Goal: Obtain resource: Obtain resource

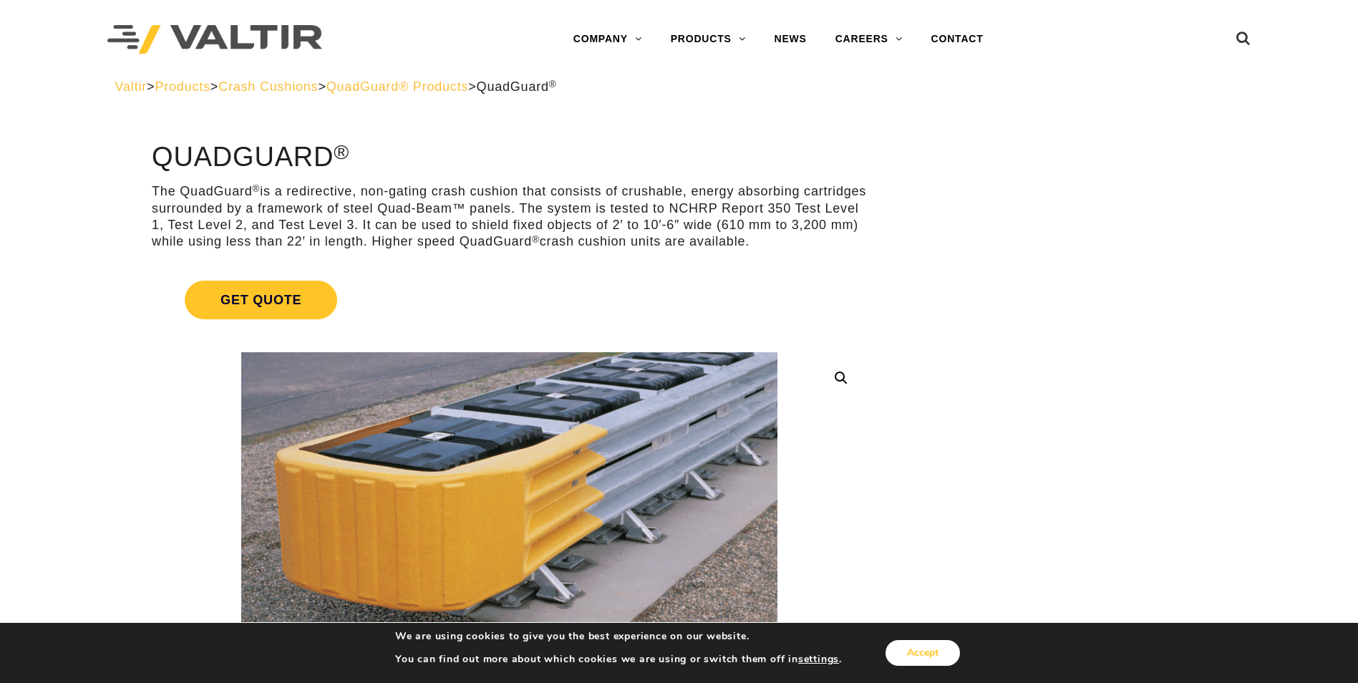
click at [934, 659] on button "Accept" at bounding box center [922, 653] width 74 height 26
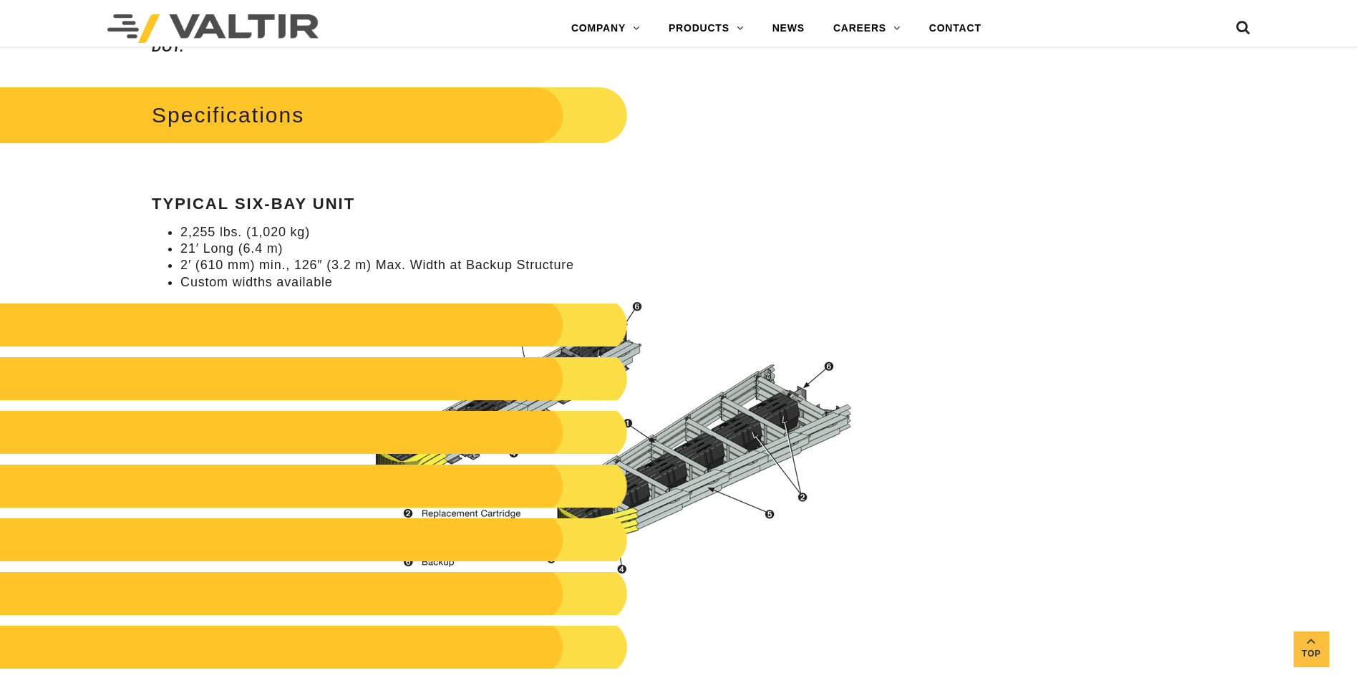
scroll to position [1360, 0]
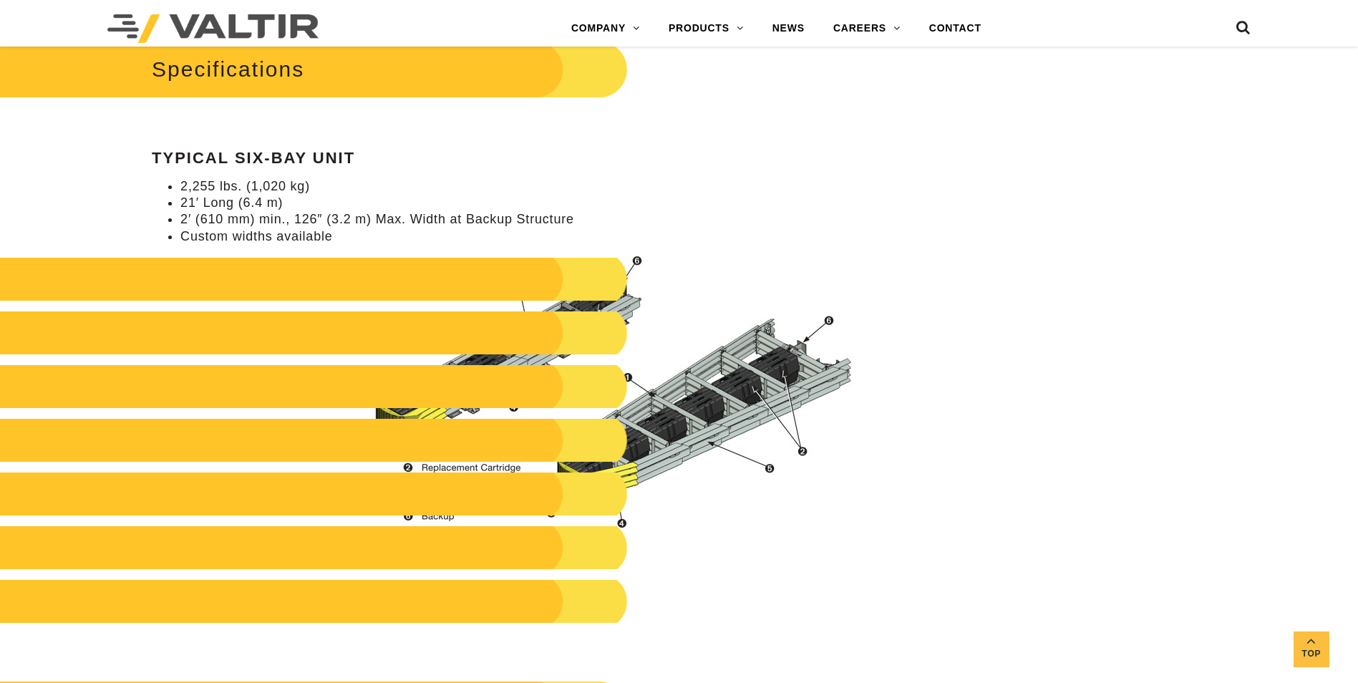
click at [1034, 376] on div "**********" at bounding box center [679, 398] width 1358 height 3231
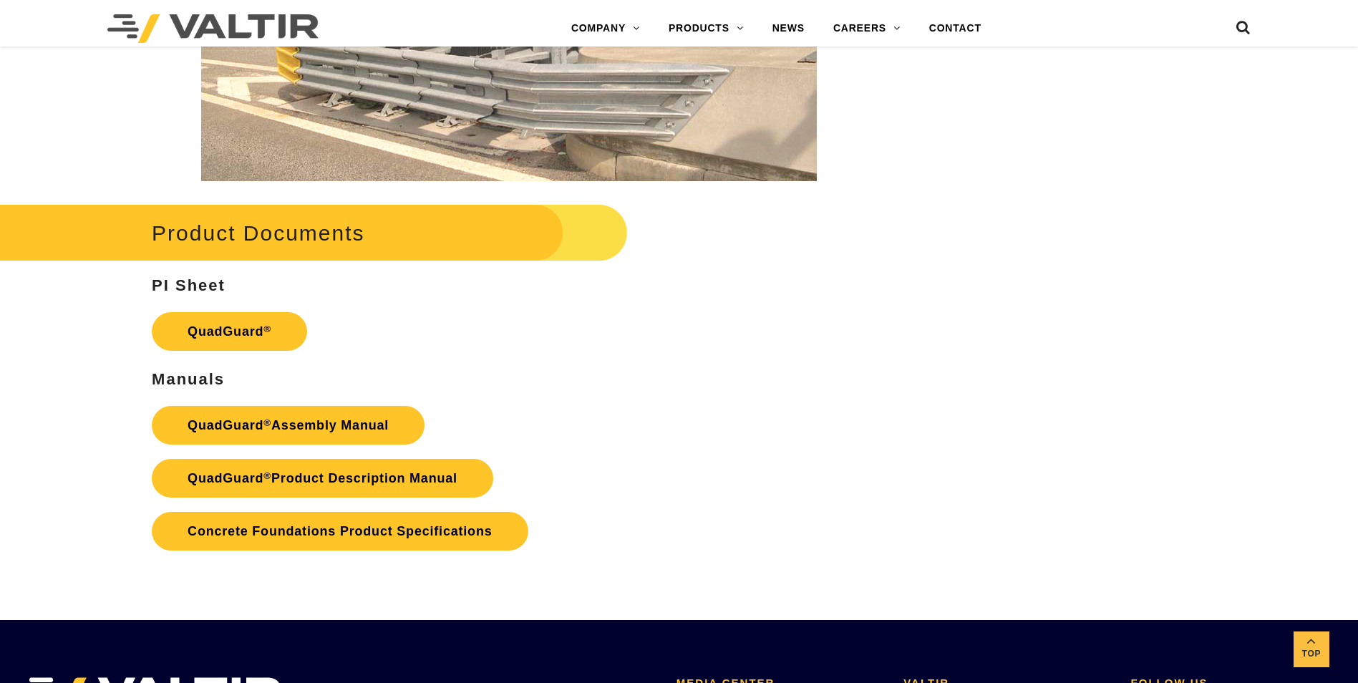
scroll to position [2791, 0]
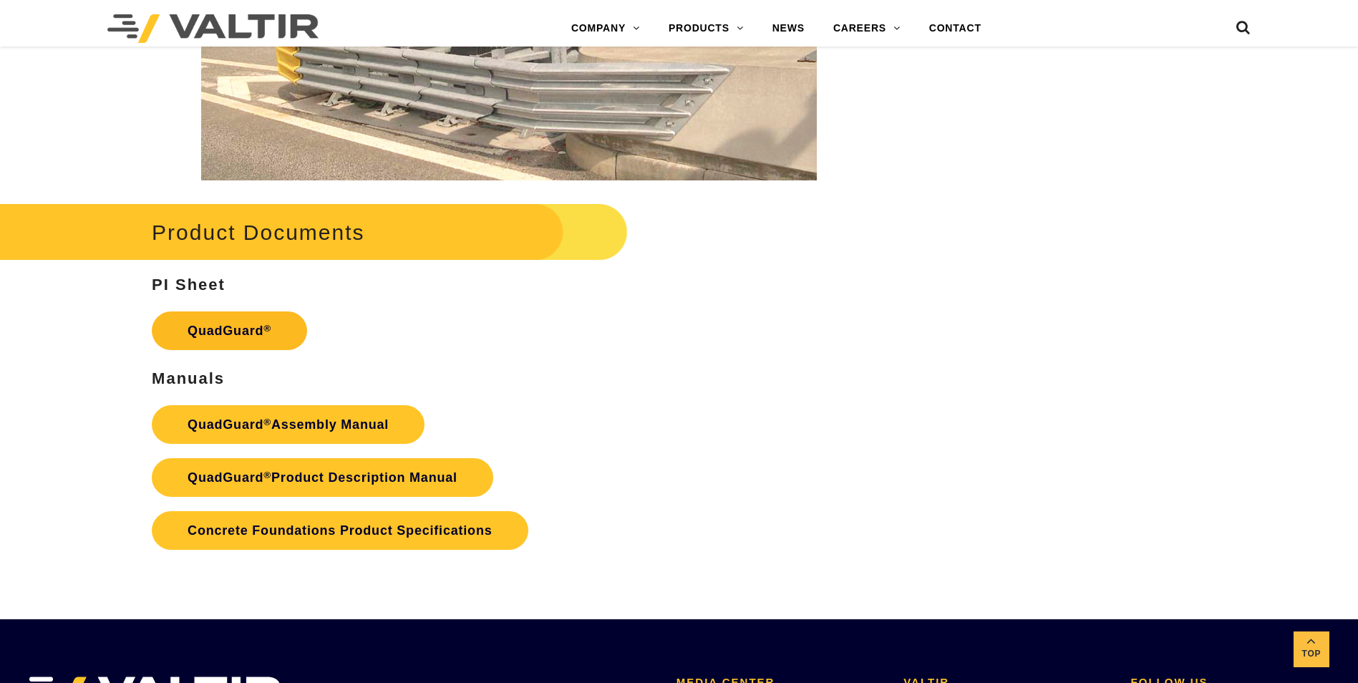
click at [221, 331] on link "QuadGuard ®" at bounding box center [229, 330] width 155 height 39
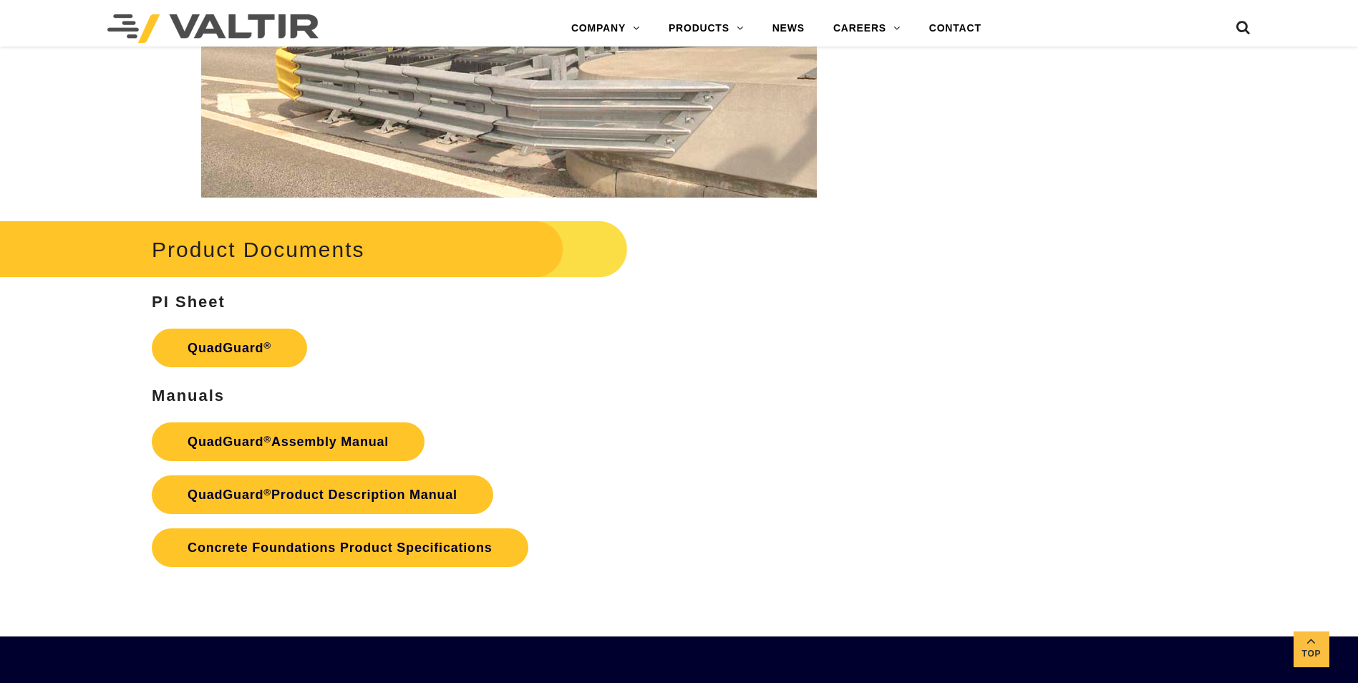
scroll to position [2791, 0]
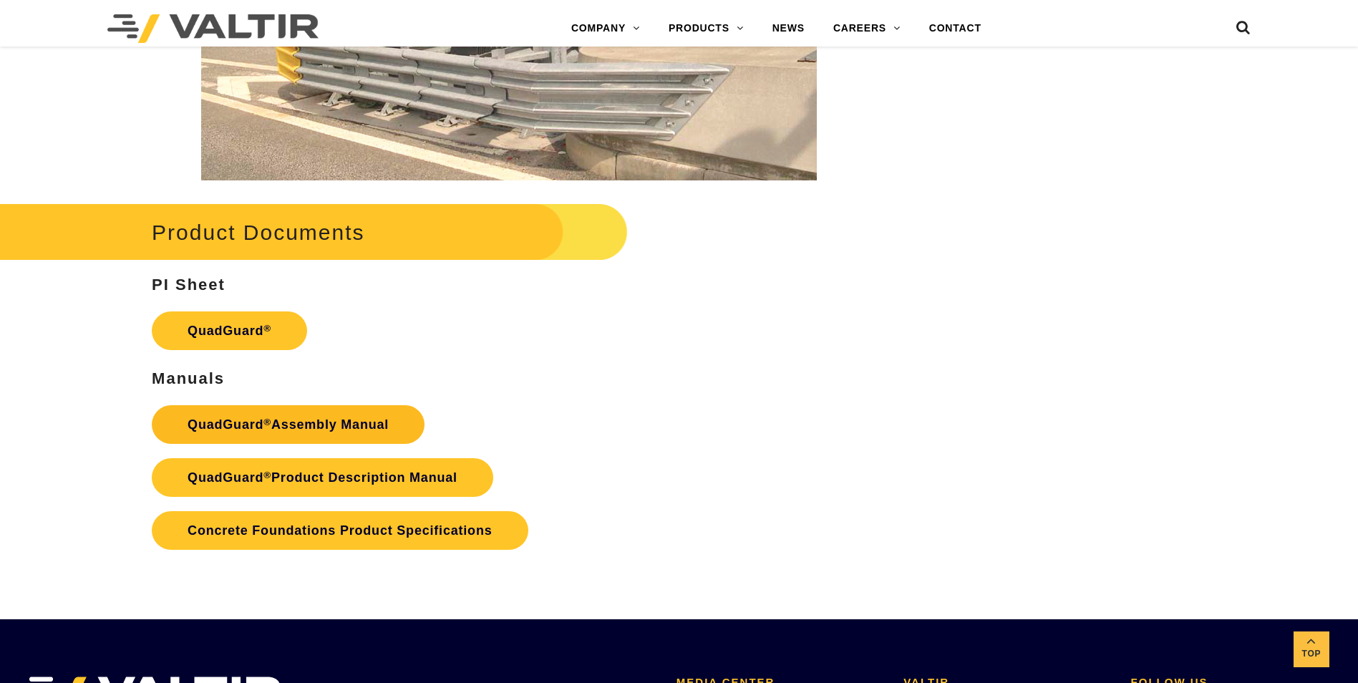
click at [311, 423] on link "QuadGuard ® Assembly Manual" at bounding box center [288, 424] width 273 height 39
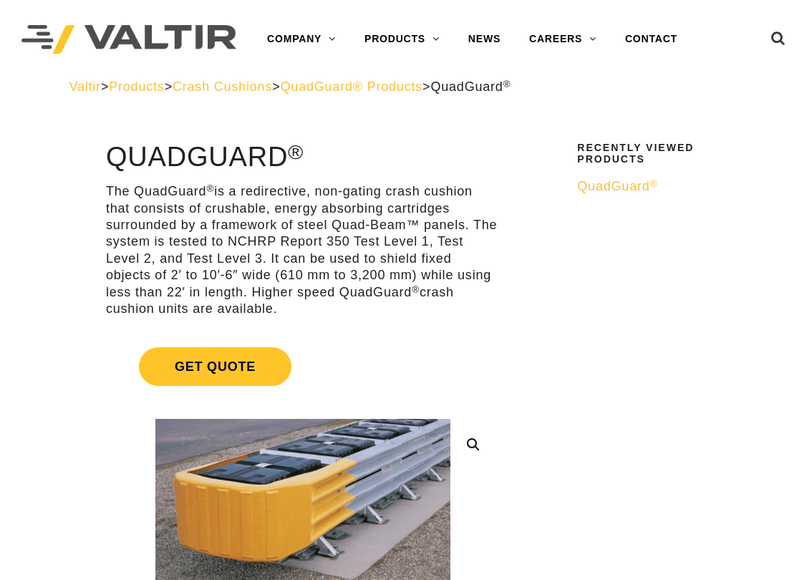
click at [619, 188] on span "QuadGuard ®" at bounding box center [617, 186] width 80 height 14
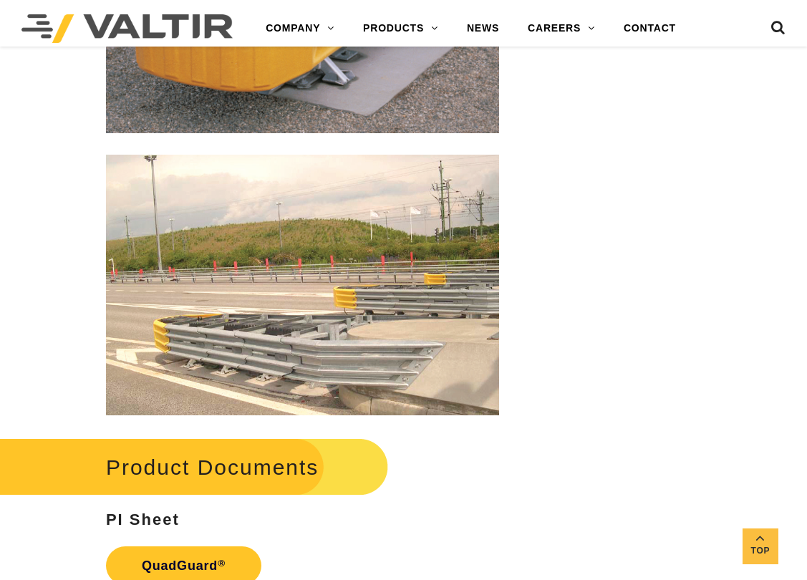
scroll to position [2505, 0]
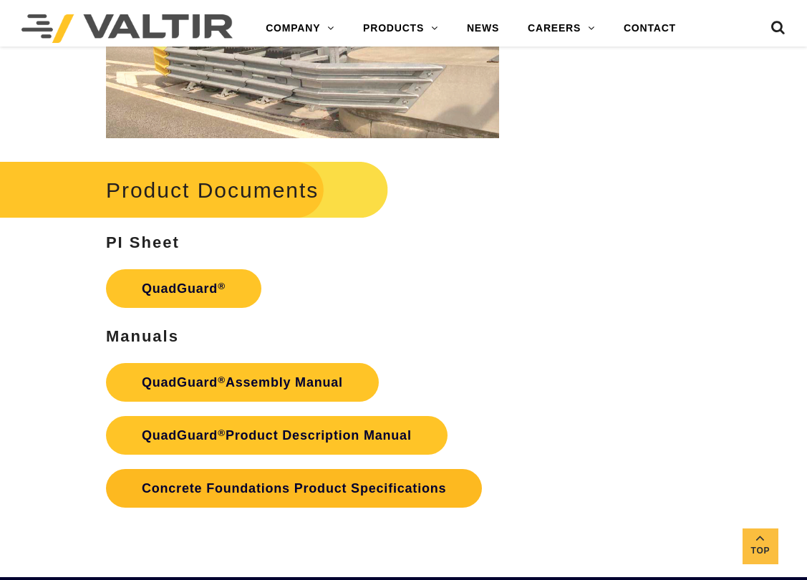
click at [341, 495] on link "Concrete Foundations Product Specifications" at bounding box center [294, 488] width 376 height 39
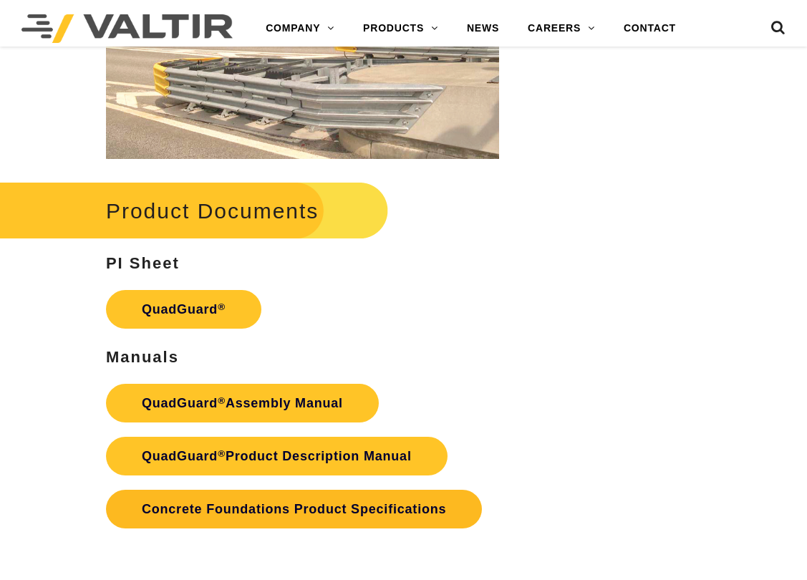
scroll to position [2505, 0]
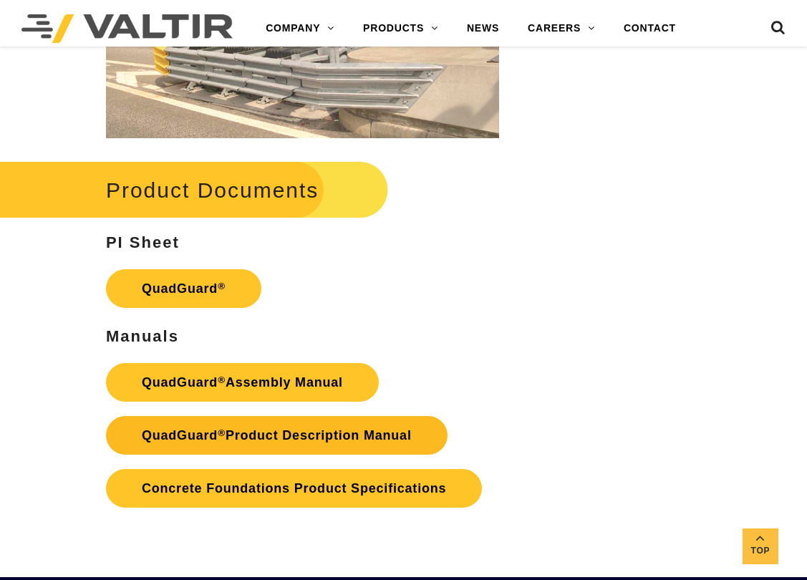
click at [377, 425] on link "QuadGuard ® Product Description Manual" at bounding box center [276, 435] width 341 height 39
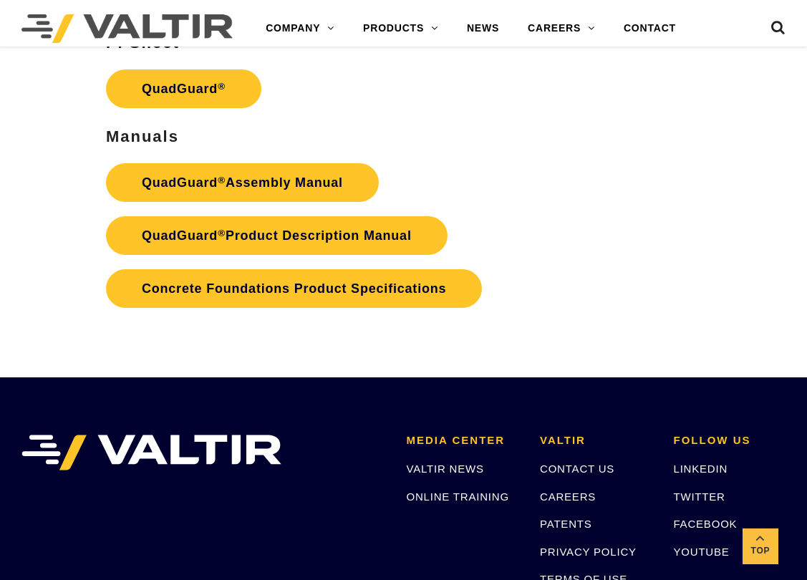
scroll to position [2932, 0]
